Goal: Task Accomplishment & Management: Use online tool/utility

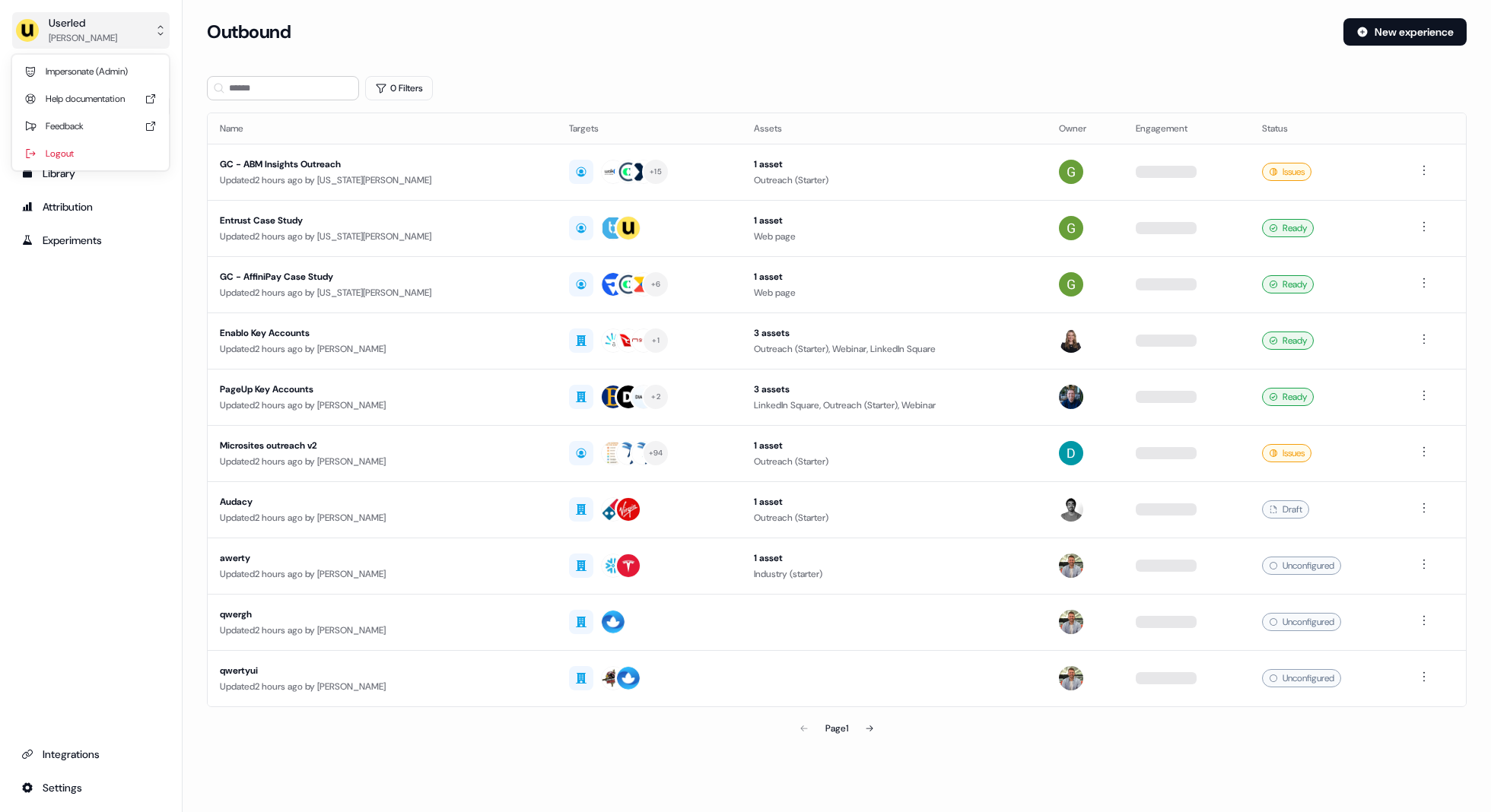
click at [132, 34] on button "Userled [PERSON_NAME]" at bounding box center [91, 30] width 158 height 37
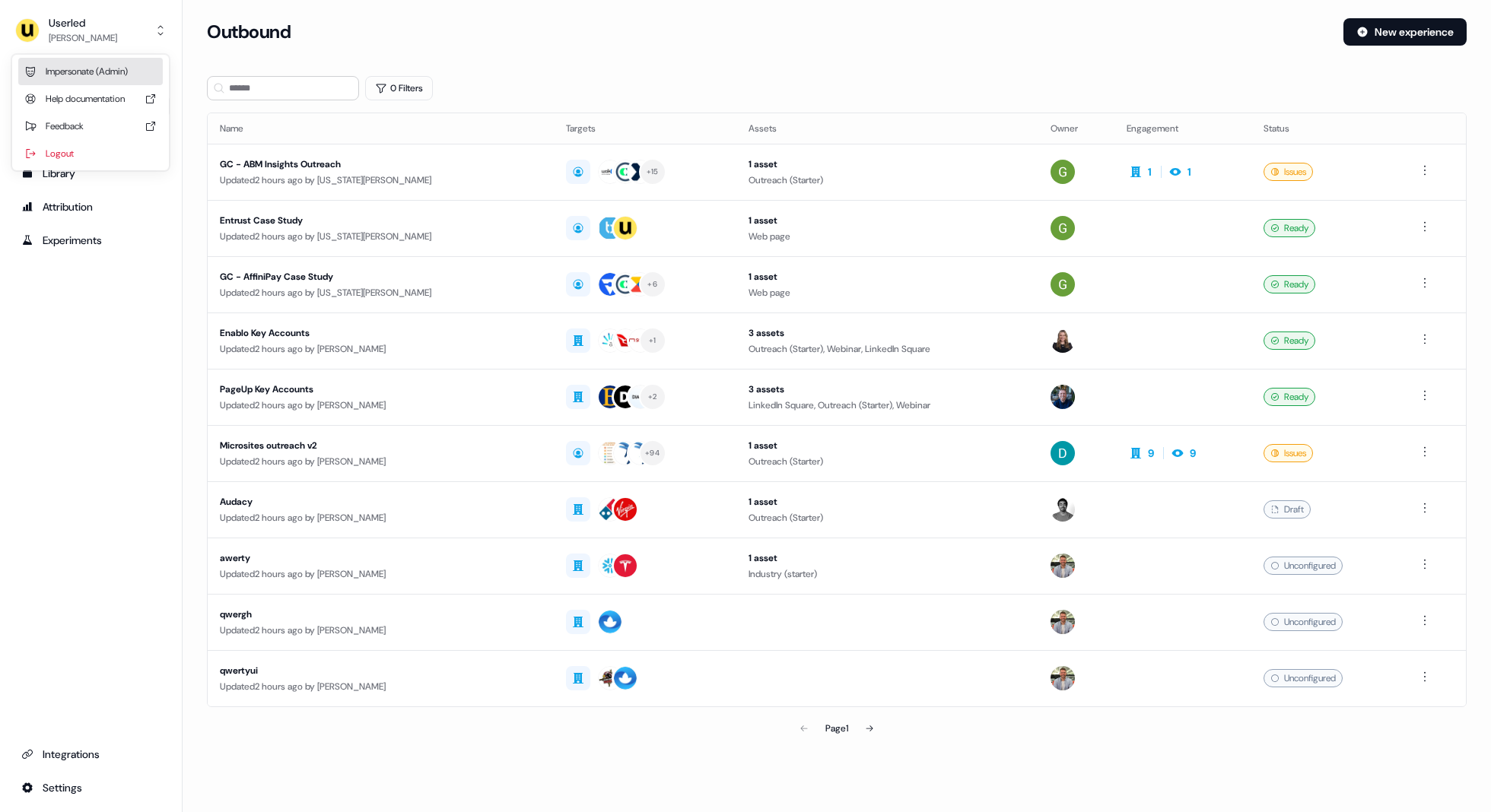
click at [99, 74] on div "Impersonate (Admin)" at bounding box center [90, 72] width 144 height 28
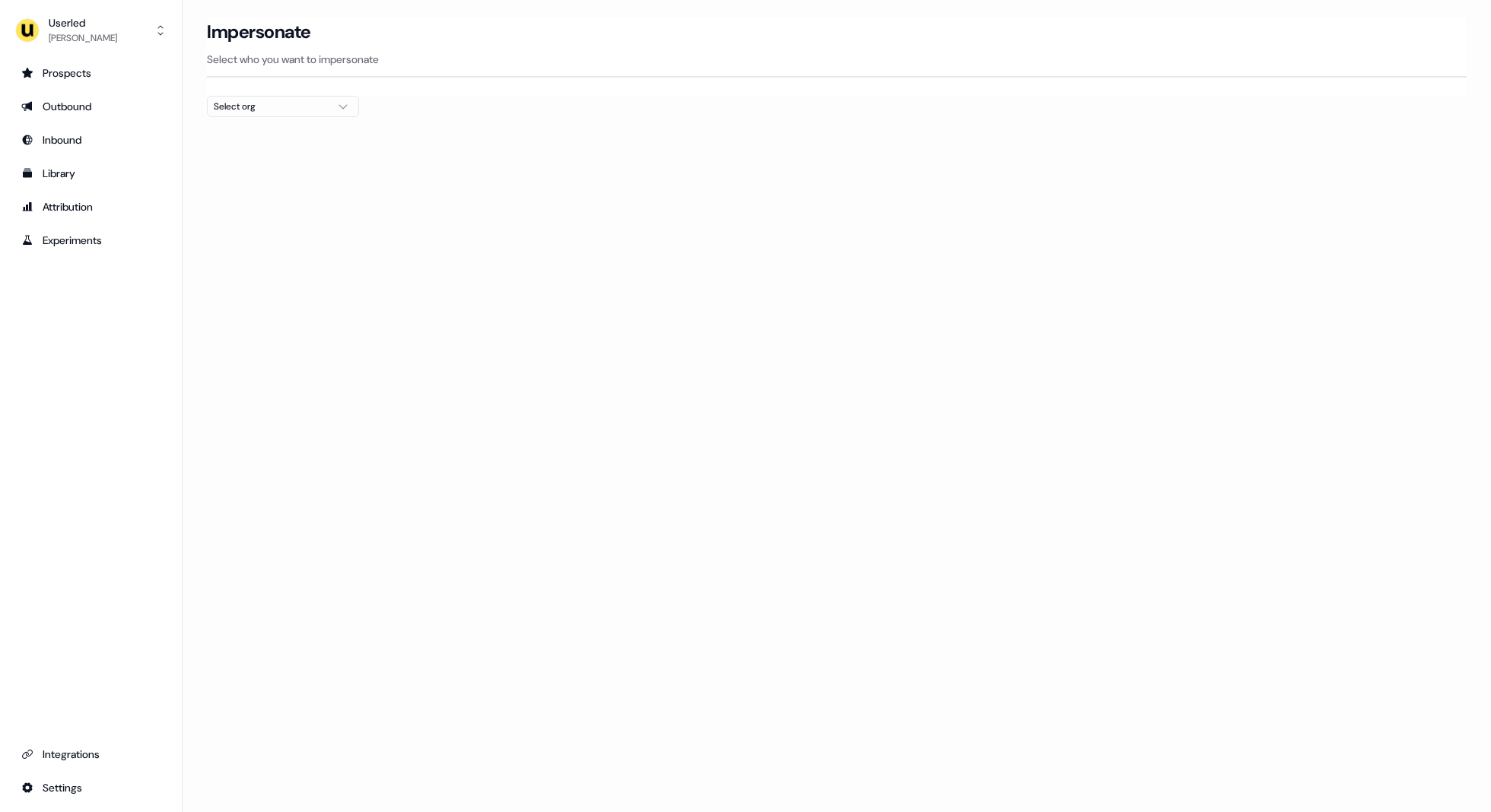
click at [253, 106] on div "Select org" at bounding box center [270, 106] width 114 height 15
type input "*****"
click at [234, 162] on div "PartnerVista" at bounding box center [283, 160] width 150 height 24
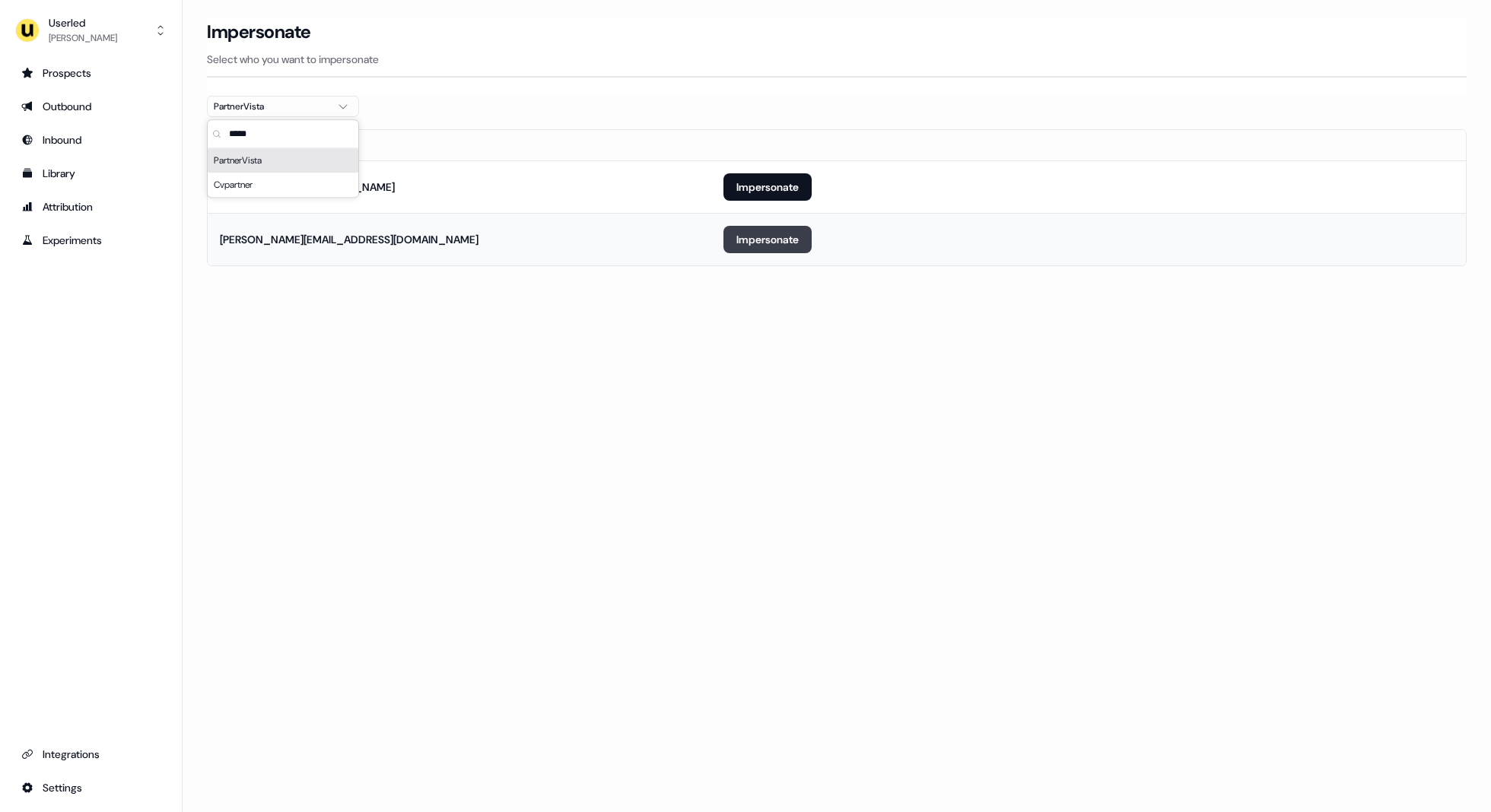
click at [754, 233] on button "Impersonate" at bounding box center [767, 239] width 89 height 28
